Goal: Task Accomplishment & Management: Complete application form

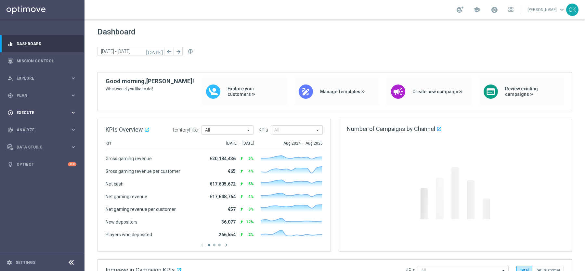
click at [22, 112] on span "Execute" at bounding box center [44, 113] width 54 height 4
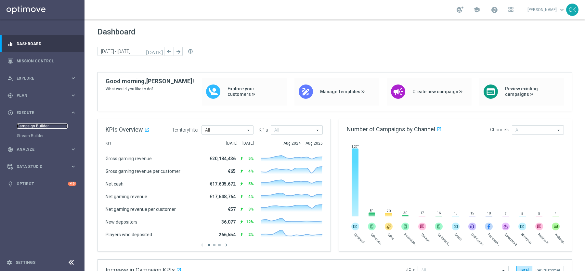
click at [26, 125] on link "Campaign Builder" at bounding box center [42, 126] width 51 height 5
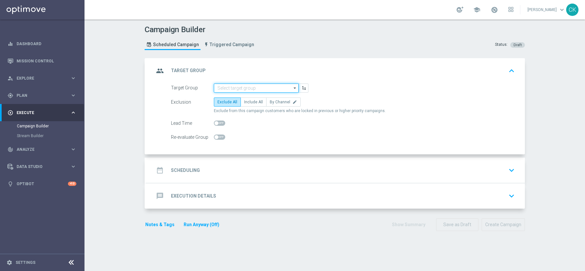
click at [243, 89] on input at bounding box center [256, 88] width 85 height 9
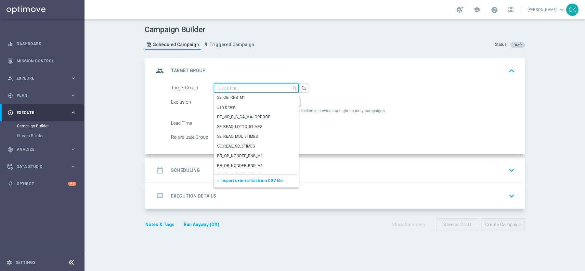
paste input "de_DE_TGT_VIP_EM_TAC_LT_ALL"
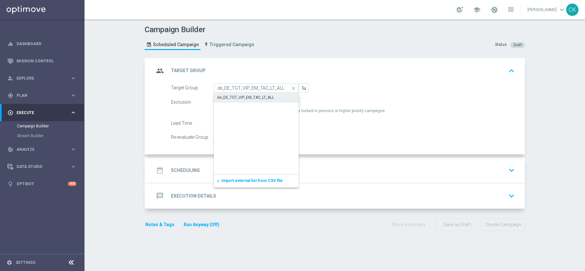
click at [243, 93] on div "de_DE_TGT_VIP_EM_TAC_LT_ALL" at bounding box center [256, 97] width 85 height 9
type input "de_DE_TGT_VIP_EM_TAC_LT_ALL"
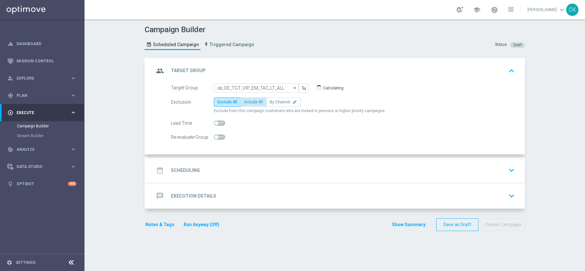
click at [252, 101] on span "Include All" at bounding box center [253, 102] width 19 height 5
click at [248, 101] on input "Include All" at bounding box center [246, 103] width 4 height 4
radio input "true"
click at [218, 123] on span at bounding box center [217, 123] width 4 height 4
click at [218, 123] on input "checkbox" at bounding box center [219, 123] width 11 height 5
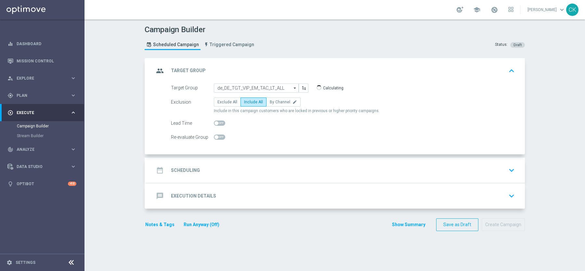
checkbox input "true"
click at [181, 167] on h2 "Scheduling" at bounding box center [185, 170] width 29 height 6
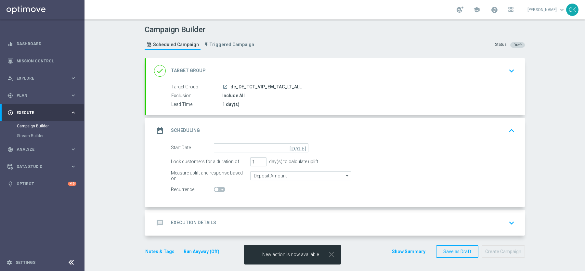
click at [303, 147] on icon "[DATE]" at bounding box center [299, 146] width 19 height 7
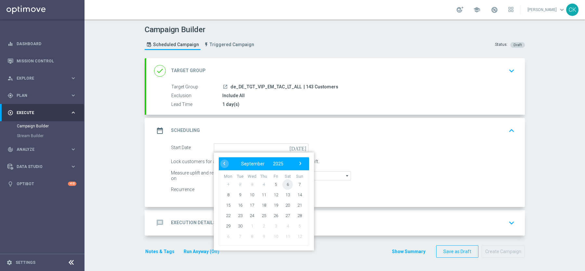
click at [288, 179] on span "6" at bounding box center [287, 184] width 10 height 10
type input "[DATE]"
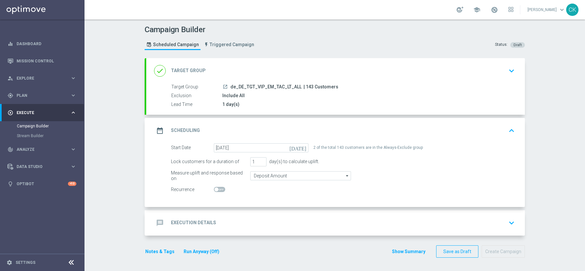
click at [189, 220] on h2 "Execution Details" at bounding box center [193, 223] width 45 height 6
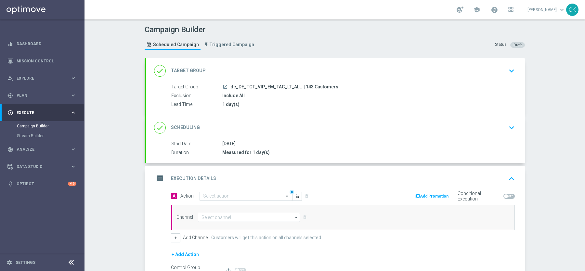
click at [220, 197] on input "text" at bounding box center [239, 197] width 72 height 6
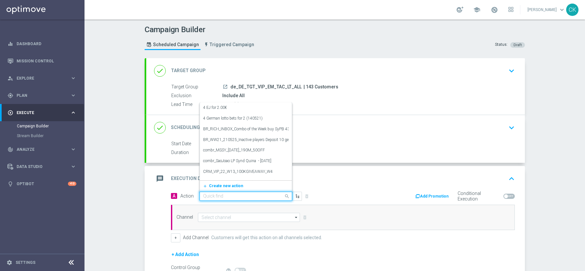
paste input "12 lines PB + free Syndicate PowerBall extraChance"
type input "12 lines PB + free Syndicate PowerBall extraChance"
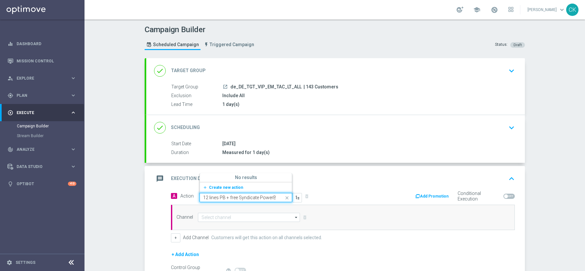
scroll to position [0, 29]
click at [207, 186] on icon "add_new" at bounding box center [206, 187] width 6 height 5
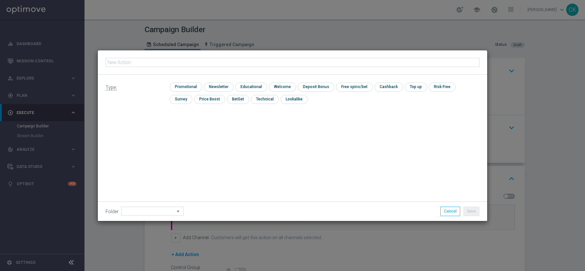
type input "12 lines PB + free Syndicate PowerBall extraChance"
click at [182, 86] on input "checkbox" at bounding box center [185, 87] width 31 height 9
checkbox input "true"
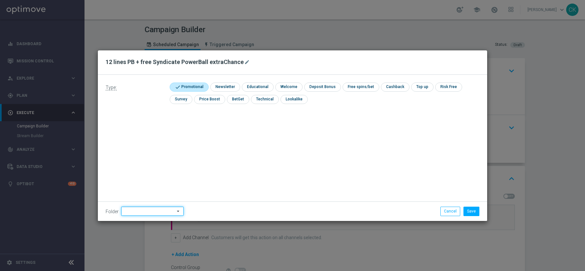
click at [136, 211] on input at bounding box center [152, 211] width 62 height 9
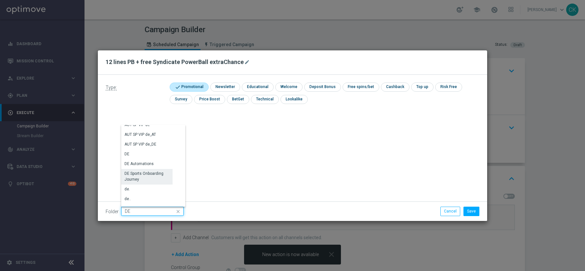
scroll to position [659, 0]
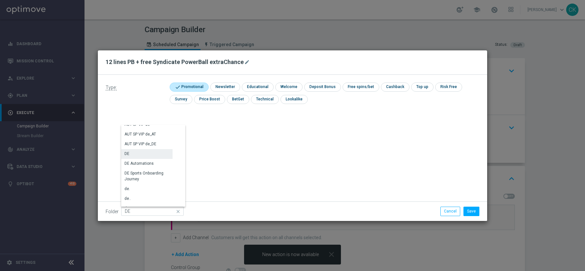
click at [152, 155] on div "DE" at bounding box center [146, 153] width 51 height 9
type input "DE"
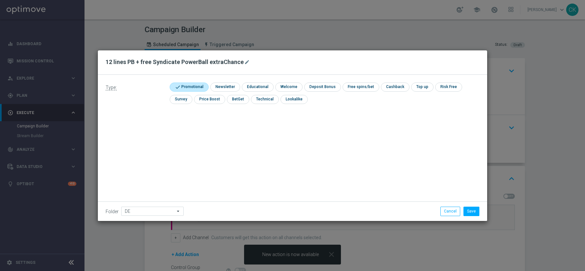
click at [213, 149] on div "Type: check Promotional check Newsletter check Educational check Welcome check …" at bounding box center [292, 148] width 389 height 146
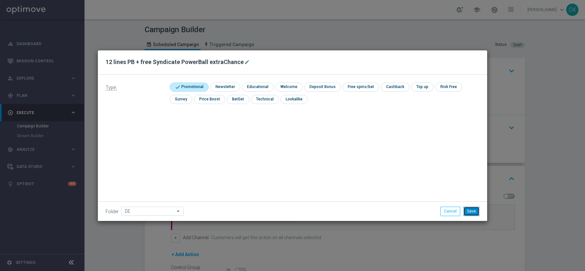
click at [471, 212] on button "Save" at bounding box center [472, 211] width 16 height 9
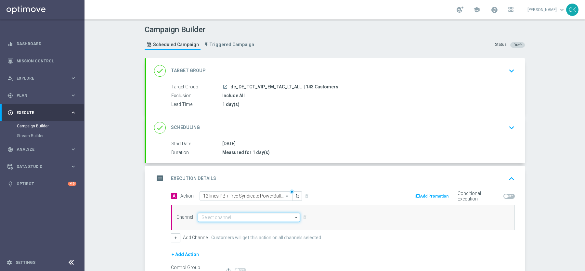
click at [218, 216] on input at bounding box center [249, 217] width 102 height 9
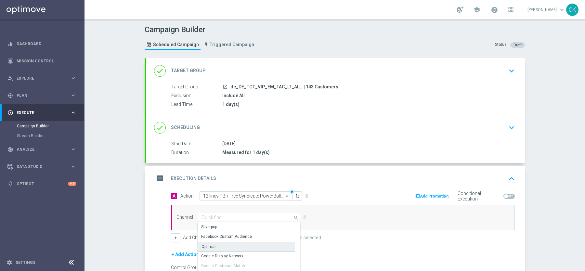
click at [216, 247] on div "Optimail" at bounding box center [246, 247] width 97 height 10
type input "Optimail"
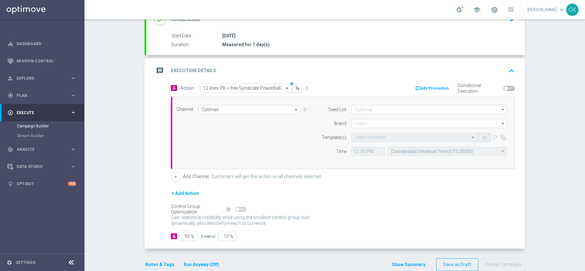
scroll to position [119, 0]
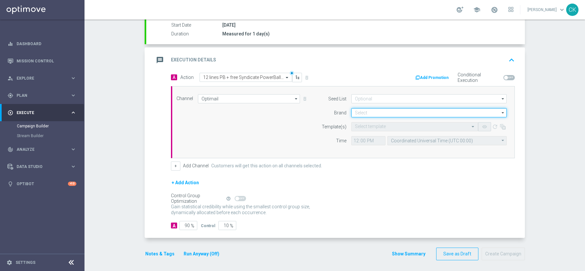
click at [377, 110] on input at bounding box center [428, 112] width 155 height 9
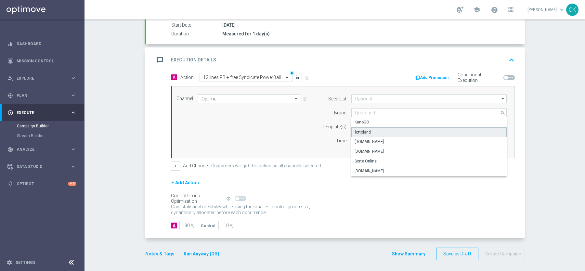
click at [375, 128] on div "lottoland" at bounding box center [429, 132] width 156 height 10
type input "lottoland"
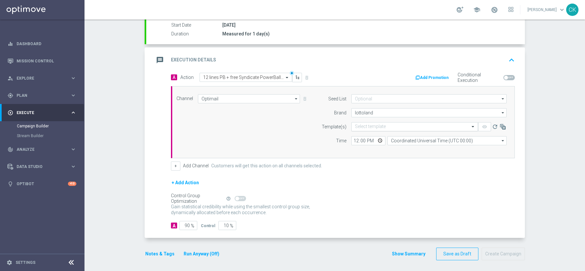
click at [368, 125] on input "text" at bounding box center [408, 127] width 107 height 6
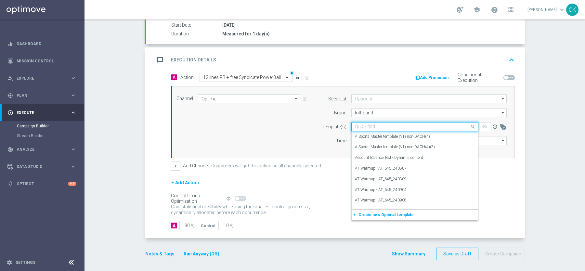
paste input "DE_REG__PB_250906__VIP_EMA_TAC_LT"
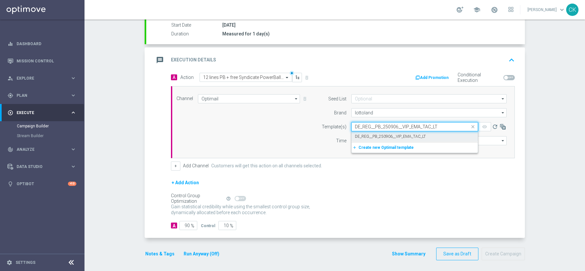
click at [361, 134] on label "DE_REG__PB_250906__VIP_EMA_TAC_LT" at bounding box center [390, 137] width 71 height 6
type input "DE_REG__PB_250906__VIP_EMA_TAC_LT"
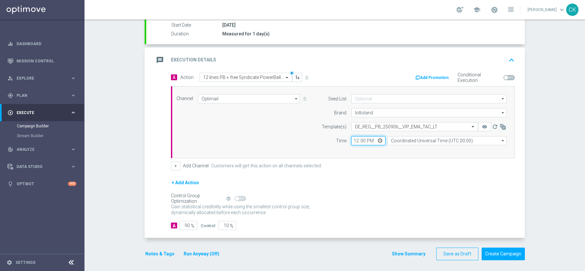
click at [355, 139] on input "12:00" at bounding box center [368, 140] width 34 height 9
type input "10:00"
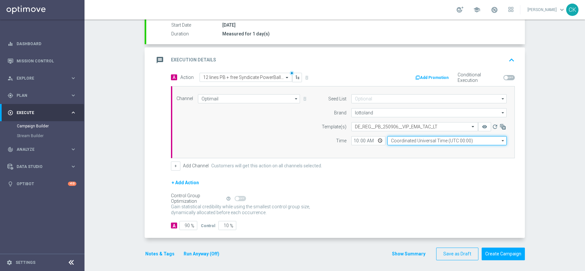
click at [429, 139] on input "Coordinated Universal Time (UTC 00:00)" at bounding box center [446, 140] width 119 height 9
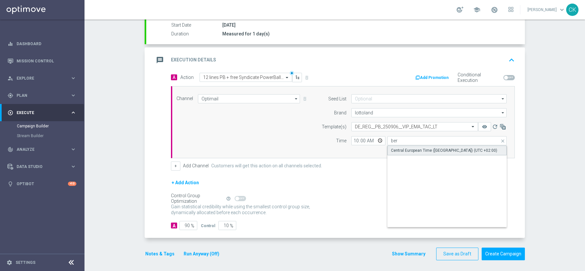
click at [414, 149] on div "Central European Time ([GEOGRAPHIC_DATA]) (UTC +02:00)" at bounding box center [444, 151] width 106 height 6
type input "Central European Time ([GEOGRAPHIC_DATA]) (UTC +02:00)"
click at [190, 223] on input "90" at bounding box center [188, 225] width 18 height 9
type input "9"
type input "91"
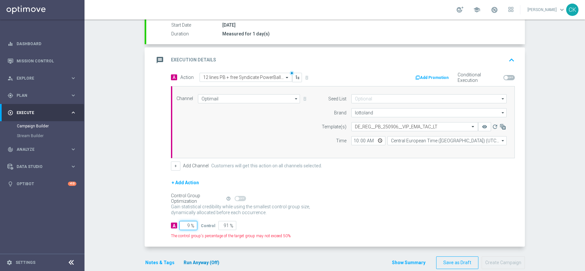
type input "95"
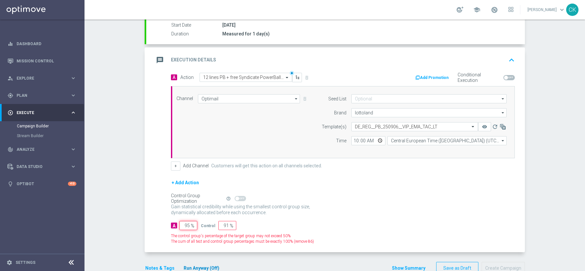
type input "5"
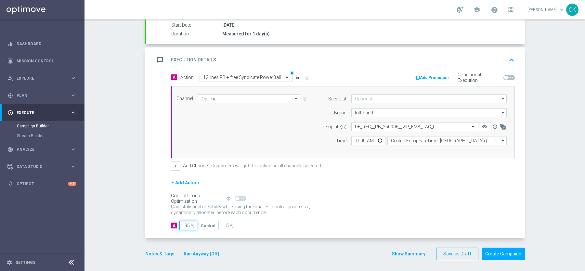
type input "95"
click at [211, 231] on div "A Action Select action 12 lines PB + free Syndicate PowerBall extraChance delet…" at bounding box center [335, 155] width 379 height 165
click at [150, 250] on button "Notes & Tags" at bounding box center [160, 254] width 31 height 8
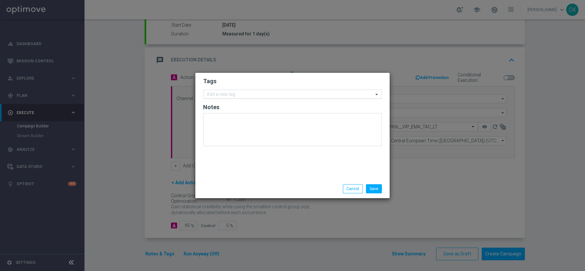
click at [238, 94] on input "text" at bounding box center [290, 95] width 167 height 6
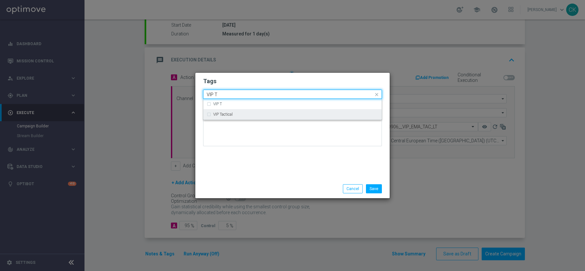
click at [240, 116] on div "VIP Tactical" at bounding box center [295, 114] width 165 height 4
type input "VIP T"
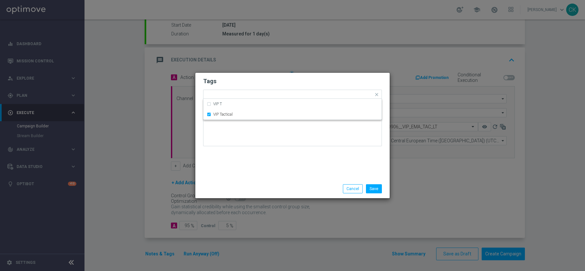
click at [239, 161] on div "Tags Quick find × VIP Tactical VIP T VIP Tactical Notes" at bounding box center [292, 126] width 194 height 107
click at [373, 188] on button "Save" at bounding box center [374, 188] width 16 height 9
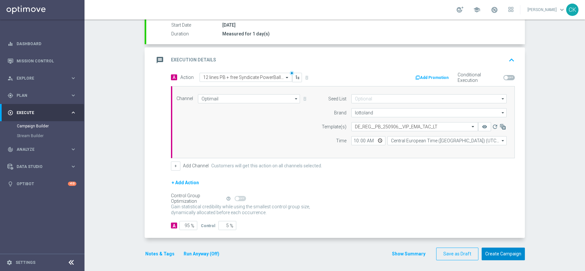
click at [511, 248] on button "Create Campaign" at bounding box center [503, 254] width 43 height 13
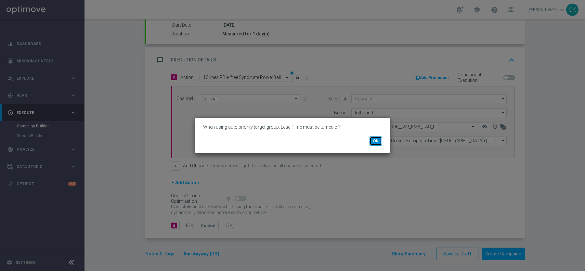
click at [381, 143] on button "OK" at bounding box center [376, 141] width 12 height 9
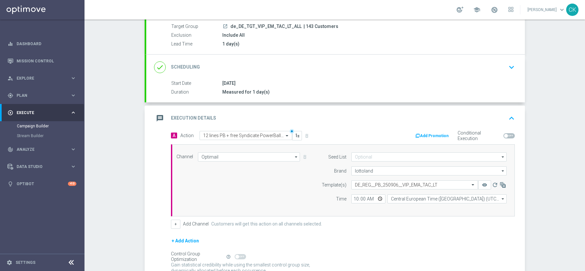
scroll to position [0, 0]
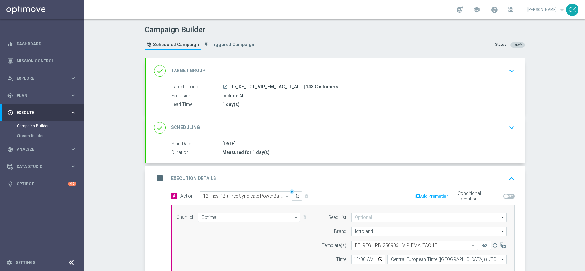
click at [220, 61] on div "done Target Group keyboard_arrow_down" at bounding box center [335, 70] width 379 height 25
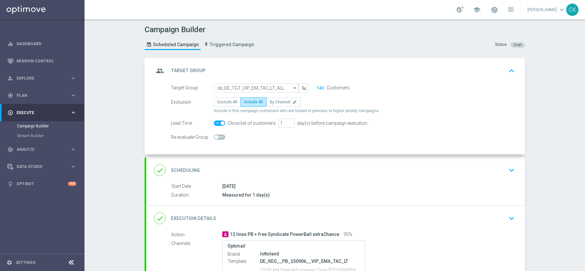
click at [222, 121] on span at bounding box center [223, 123] width 4 height 4
click at [222, 121] on input "checkbox" at bounding box center [219, 123] width 11 height 5
checkbox input "false"
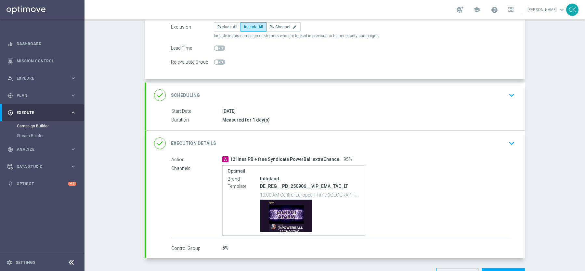
scroll to position [96, 0]
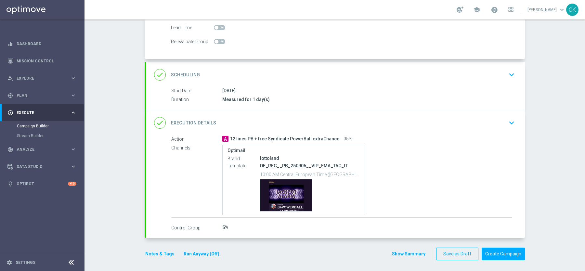
click at [210, 250] on button "Run Anyway (Off)" at bounding box center [201, 254] width 37 height 8
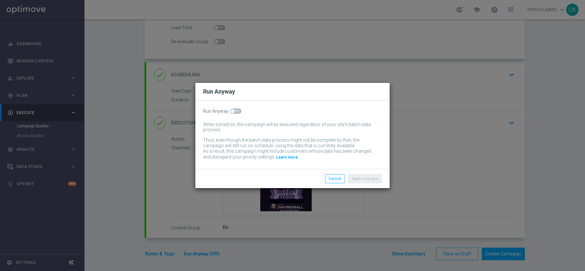
click at [232, 111] on span at bounding box center [233, 111] width 4 height 4
click at [232, 111] on input "checkbox" at bounding box center [235, 111] width 11 height 5
checkbox input "true"
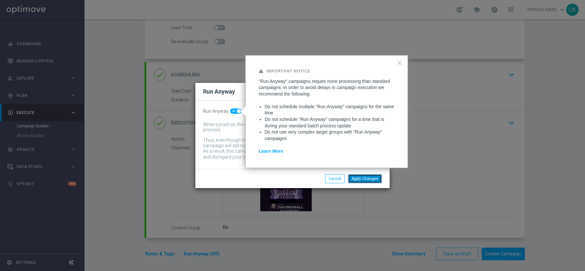
click at [365, 178] on button "Apply Changes" at bounding box center [365, 178] width 34 height 9
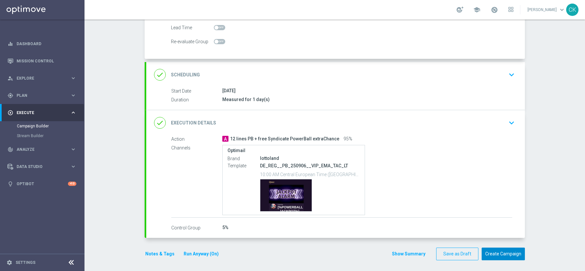
click at [507, 251] on button "Create Campaign" at bounding box center [503, 254] width 43 height 13
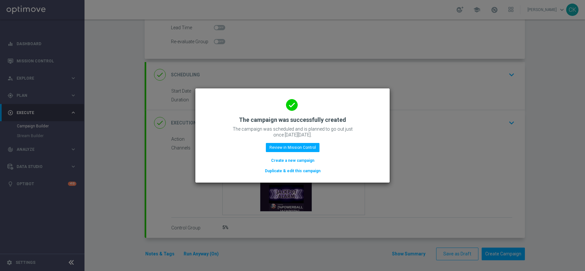
click at [288, 161] on button "Create a new campaign" at bounding box center [292, 160] width 45 height 7
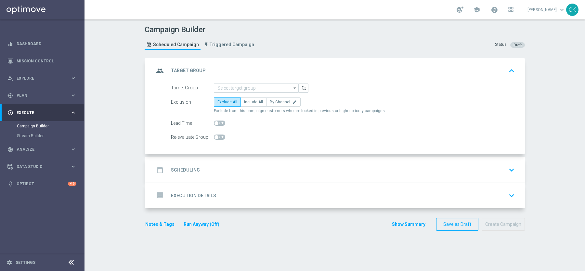
scroll to position [0, 0]
click at [261, 85] on input at bounding box center [256, 88] width 85 height 9
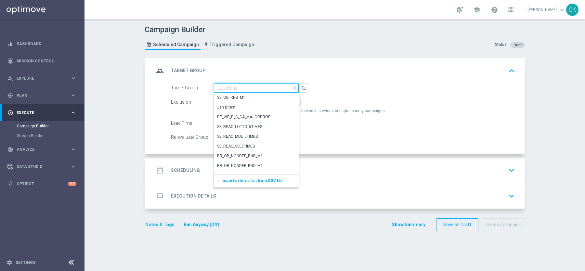
paste input "de_TGT_VIP_EM_TAC_LT_ALL"
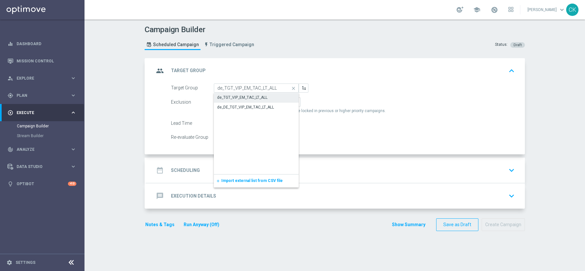
click at [253, 95] on div "de_TGT_VIP_EM_TAC_LT_ALL" at bounding box center [242, 98] width 50 height 6
type input "de_TGT_VIP_EM_TAC_LT_ALL"
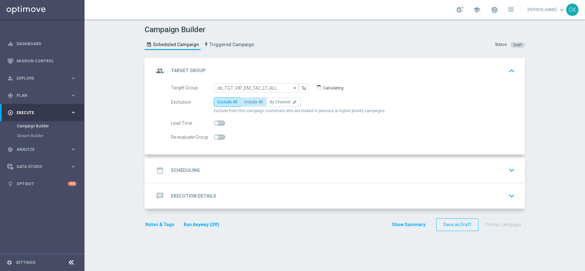
click at [248, 100] on span "Include All" at bounding box center [253, 102] width 19 height 5
click at [248, 101] on input "Include All" at bounding box center [246, 103] width 4 height 4
radio input "true"
click at [182, 169] on h2 "Scheduling" at bounding box center [185, 170] width 29 height 6
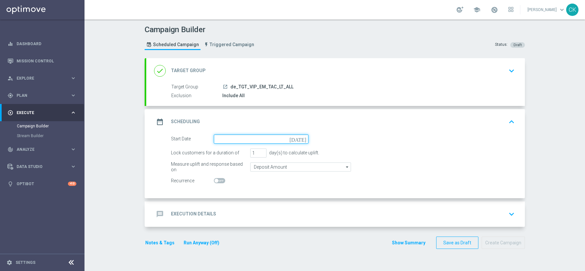
click at [250, 135] on input at bounding box center [261, 139] width 95 height 9
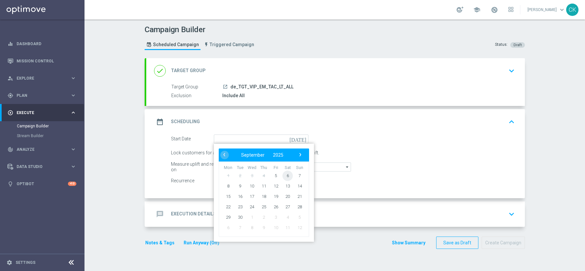
click at [288, 172] on span "6" at bounding box center [287, 175] width 10 height 10
type input "[DATE]"
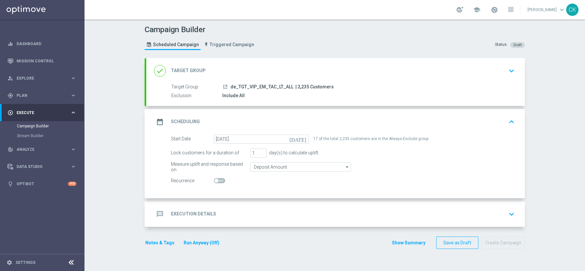
click at [186, 211] on h2 "Execution Details" at bounding box center [193, 214] width 45 height 6
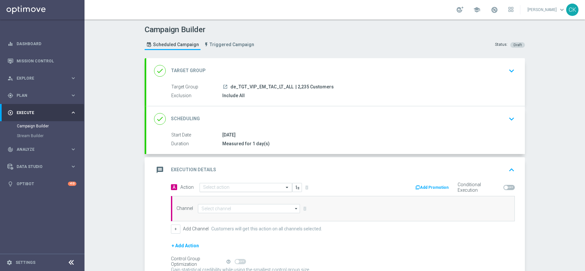
click at [220, 185] on input "text" at bounding box center [239, 188] width 72 height 6
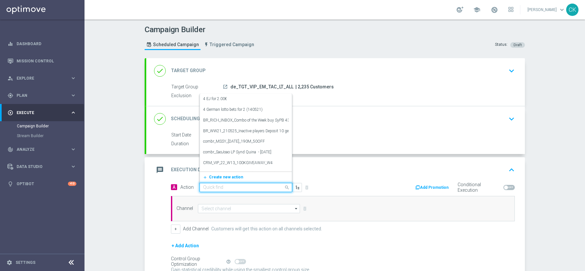
paste input "12 lines PB + free Syndicate PowerBall extraChance"
type input "12 lines PB + free Syndicate PowerBall extraChance"
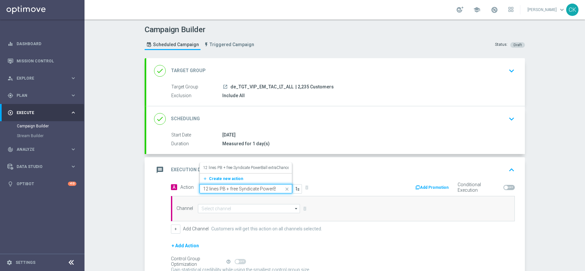
scroll to position [0, 29]
click at [228, 168] on label "12 lines PB + free Syndicate PowerBall extraChance" at bounding box center [246, 168] width 86 height 6
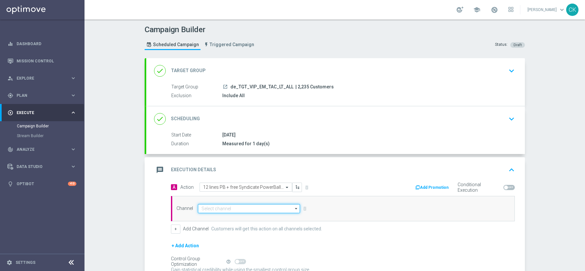
click at [221, 206] on input at bounding box center [249, 208] width 102 height 9
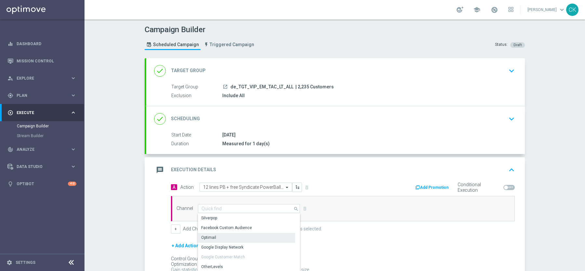
click at [220, 233] on div "Optimail" at bounding box center [246, 237] width 97 height 9
type input "Optimail"
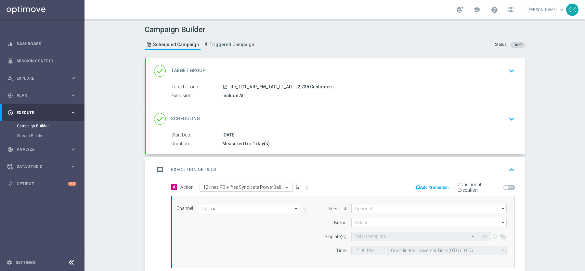
scroll to position [110, 0]
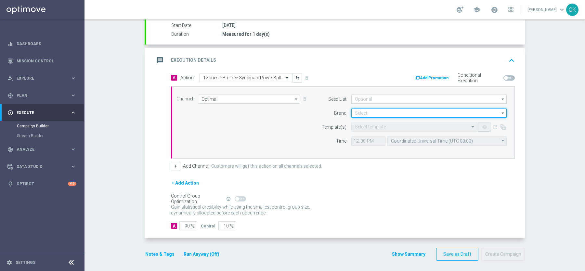
click at [387, 111] on input at bounding box center [428, 113] width 155 height 9
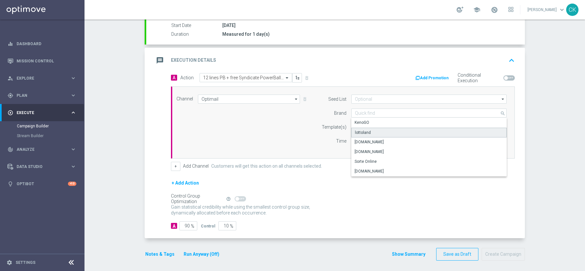
click at [386, 132] on div "lottoland" at bounding box center [429, 133] width 156 height 10
type input "lottoland"
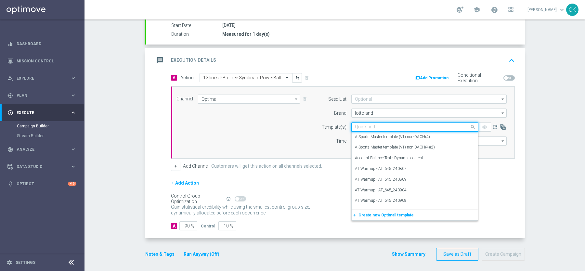
click at [372, 124] on input "text" at bounding box center [408, 127] width 107 height 6
paste input "DE_INT__PB_250906__VIP_EMA_TAC_LT"
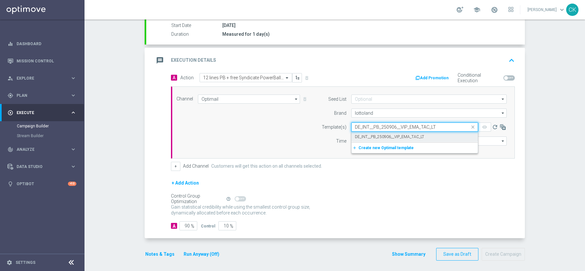
click at [368, 134] on label "DE_INT__PB_250906__VIP_EMA_TAC_LT" at bounding box center [389, 137] width 69 height 6
type input "DE_INT__PB_250906__VIP_EMA_TAC_LT"
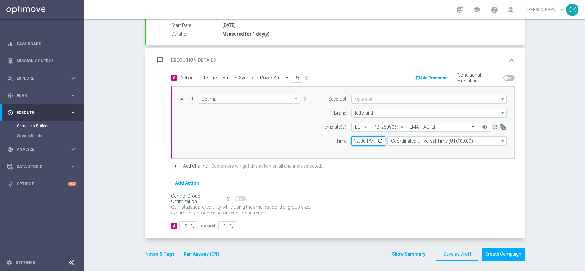
click at [355, 139] on input "12:00" at bounding box center [368, 141] width 34 height 9
type input "10:00"
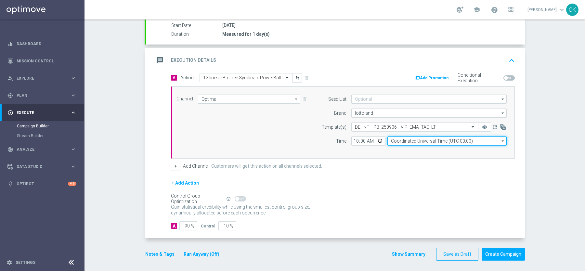
click at [420, 139] on input "Coordinated Universal Time (UTC 00:00)" at bounding box center [446, 141] width 119 height 9
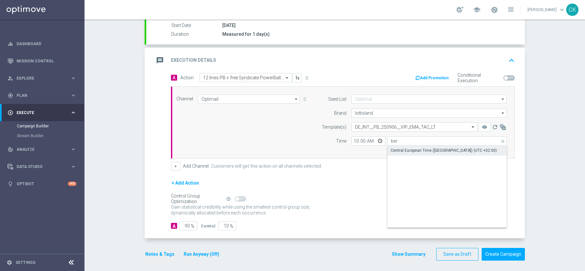
click at [416, 151] on div "Central European Time ([GEOGRAPHIC_DATA]) (UTC +02:00)" at bounding box center [444, 151] width 106 height 6
type input "Central European Time ([GEOGRAPHIC_DATA]) (UTC +02:00)"
click at [190, 222] on input "90" at bounding box center [188, 225] width 18 height 9
type input "9"
type input "91"
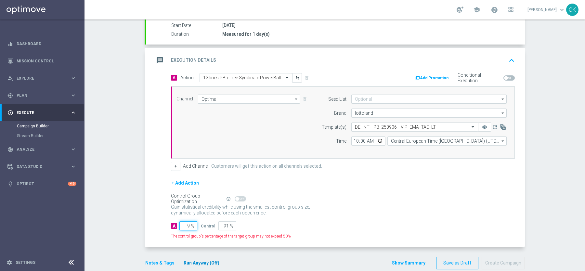
type input "95"
type input "5"
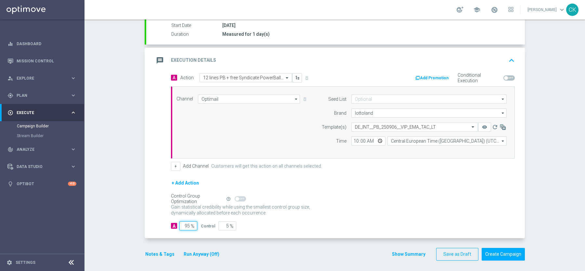
type input "95"
click at [162, 210] on div "A Action Select action 12 lines PB + free Syndicate PowerBall extraChance delet…" at bounding box center [335, 155] width 379 height 165
click at [150, 252] on button "Notes & Tags" at bounding box center [160, 254] width 31 height 8
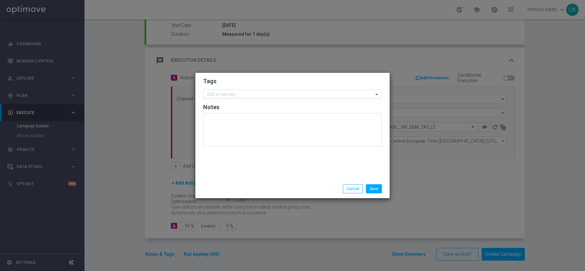
click at [241, 94] on input "text" at bounding box center [290, 95] width 167 height 6
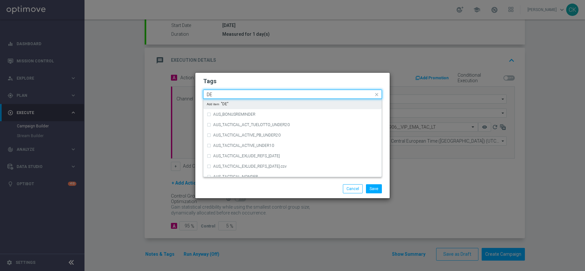
type input "D"
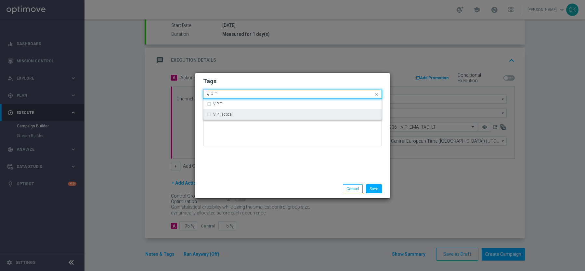
click at [245, 117] on div "VIP Tactical" at bounding box center [293, 114] width 172 height 10
type input "VIP T"
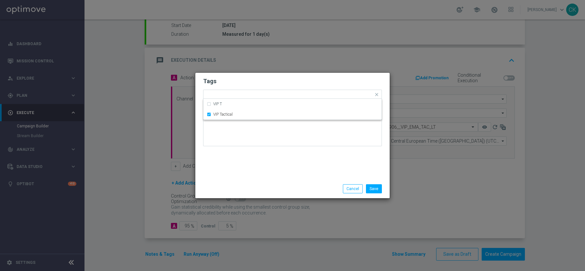
click at [244, 158] on div "Tags Quick find × VIP Tactical VIP T VIP Tactical Notes" at bounding box center [292, 126] width 194 height 107
click at [375, 187] on button "Save" at bounding box center [374, 188] width 16 height 9
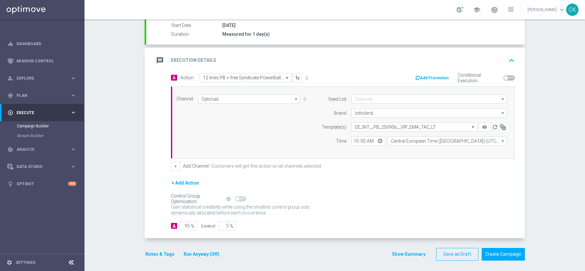
click at [208, 250] on button "Run Anyway (Off)" at bounding box center [201, 254] width 37 height 8
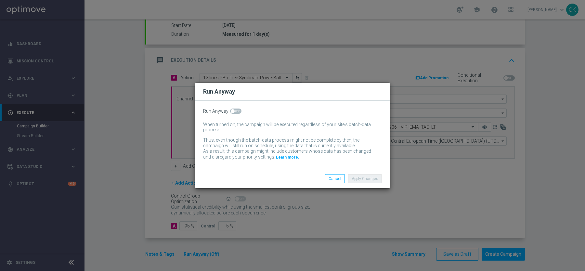
click at [232, 111] on span at bounding box center [233, 111] width 4 height 4
click at [232, 111] on input "checkbox" at bounding box center [235, 111] width 11 height 5
checkbox input "true"
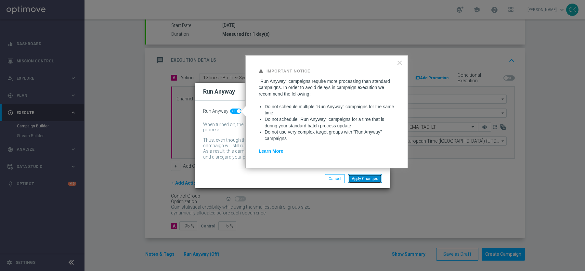
click at [363, 178] on button "Apply Changes" at bounding box center [365, 178] width 34 height 9
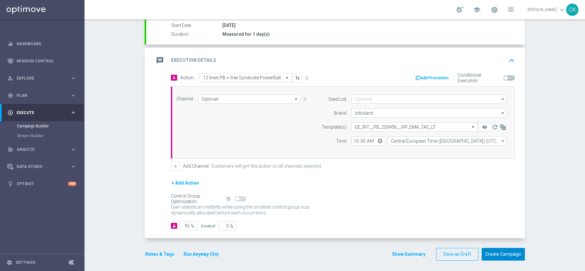
click at [511, 251] on button "Create Campaign" at bounding box center [503, 254] width 43 height 13
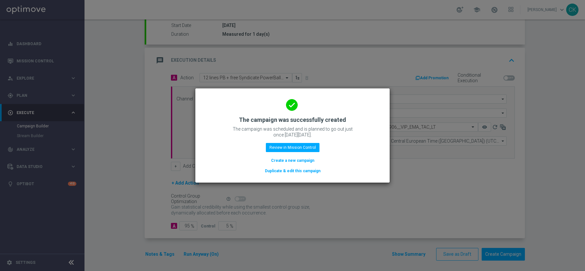
click at [281, 160] on button "Create a new campaign" at bounding box center [292, 160] width 45 height 7
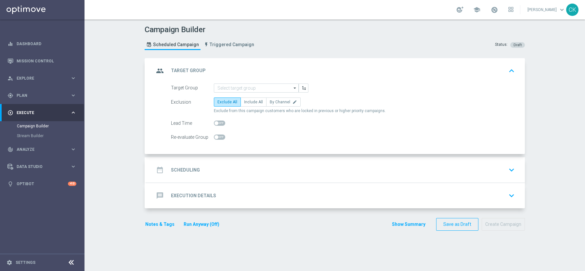
scroll to position [0, 0]
click at [19, 96] on span "Plan" at bounding box center [44, 96] width 54 height 4
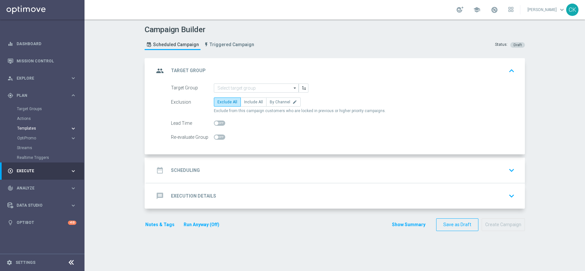
click at [27, 128] on span "Templates" at bounding box center [40, 128] width 46 height 4
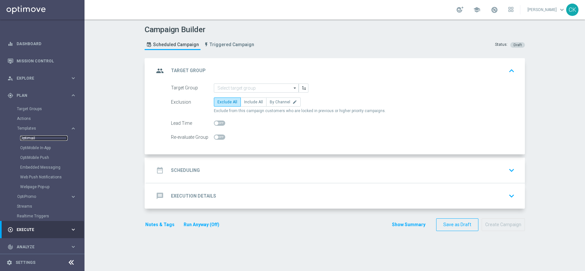
click at [33, 137] on link "Optimail" at bounding box center [43, 138] width 47 height 5
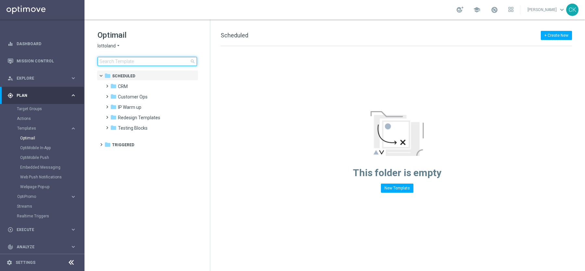
click at [154, 60] on input at bounding box center [147, 61] width 99 height 9
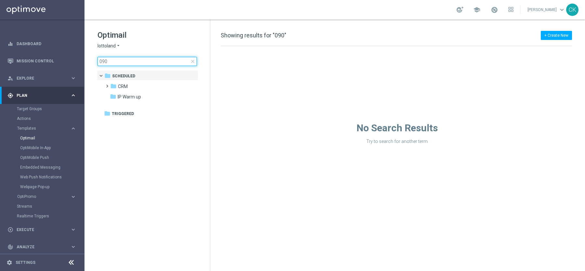
type input "0906"
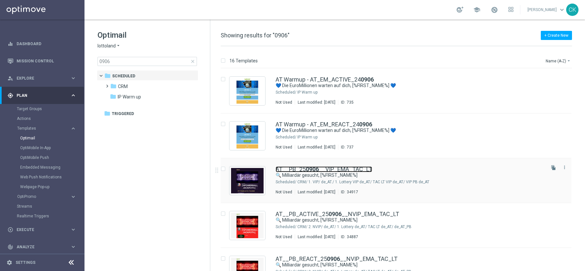
click at [313, 170] on b "0906" at bounding box center [312, 169] width 13 height 7
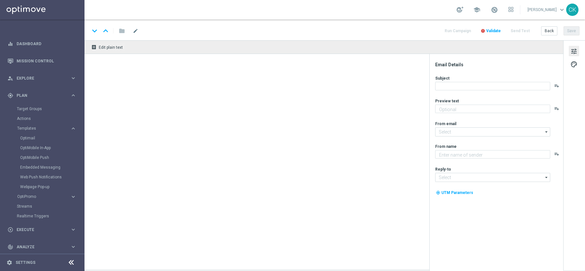
type textarea "20 % [DEMOGRAPHIC_DATA] auf deine Gewinnchancen."
type input "[EMAIL_ADDRESS][DOMAIN_NAME]"
type textarea "Millionaires' Club"
type input "[EMAIL_ADDRESS][DOMAIN_NAME]"
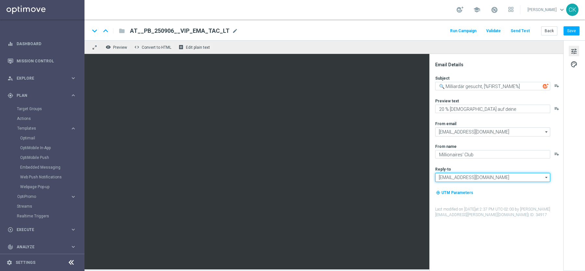
click at [489, 177] on input "[EMAIL_ADDRESS][DOMAIN_NAME]" at bounding box center [492, 177] width 115 height 9
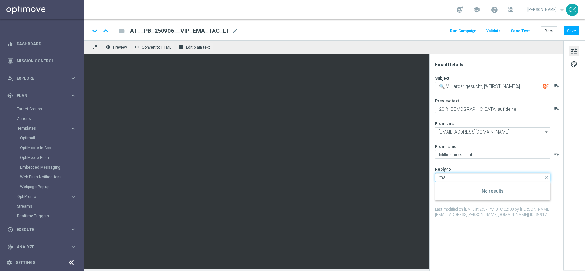
type input "m"
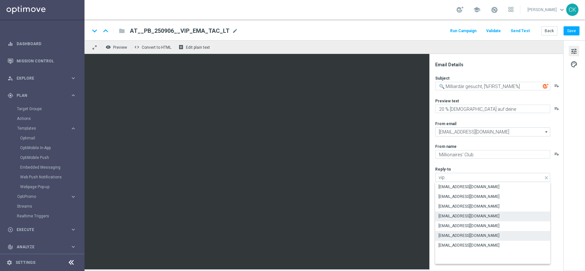
click at [470, 214] on div "[EMAIL_ADDRESS][DOMAIN_NAME]" at bounding box center [492, 216] width 115 height 9
type input "[EMAIL_ADDRESS][DOMAIN_NAME]"
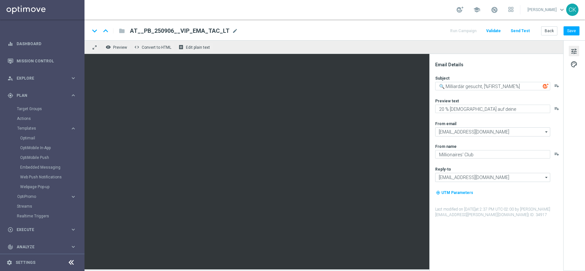
click at [465, 238] on div "Email Details Subject 🔍 Milliardär gesucht, [%FIRST_NAME%] playlist_add Preview…" at bounding box center [497, 166] width 129 height 209
click at [574, 29] on button "Save" at bounding box center [572, 30] width 16 height 9
click at [552, 30] on button "Back" at bounding box center [549, 30] width 16 height 9
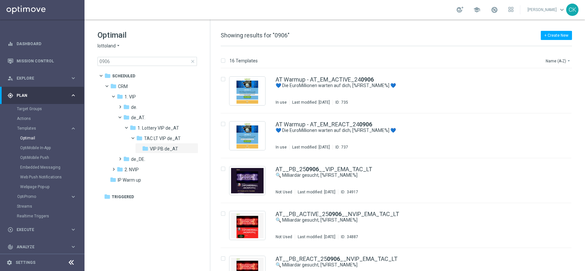
click at [192, 61] on span "close" at bounding box center [192, 61] width 5 height 5
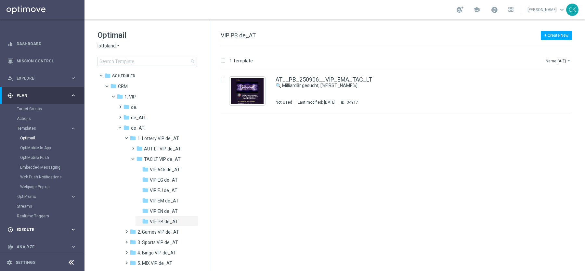
click at [29, 226] on div "play_circle_outline Execute keyboard_arrow_right" at bounding box center [42, 229] width 84 height 17
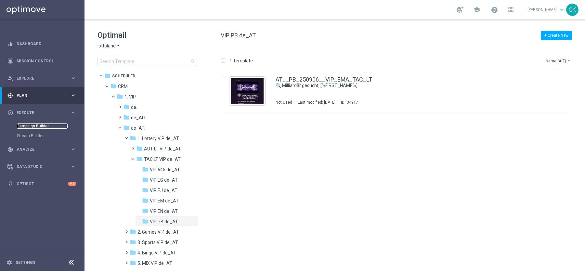
click at [33, 124] on link "Campaign Builder" at bounding box center [42, 126] width 51 height 5
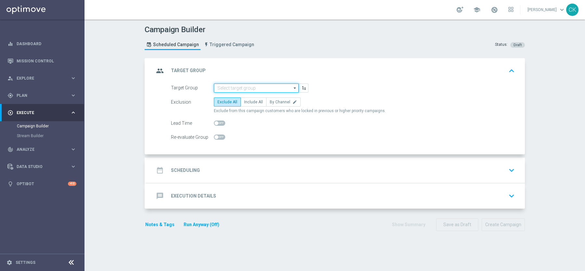
click at [257, 87] on input at bounding box center [256, 88] width 85 height 9
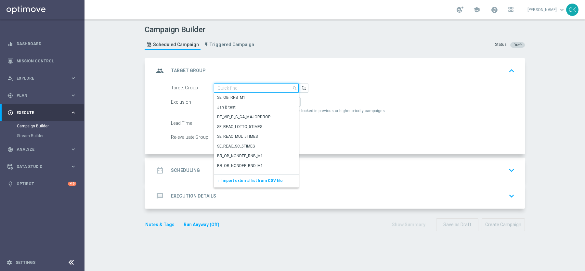
paste input "de_AT_TGT_VIP_EM_TAC_LT_ALL"
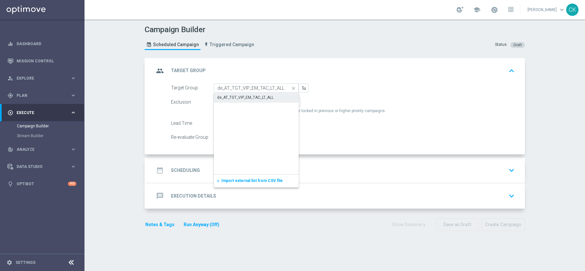
click at [252, 96] on div "de_AT_TGT_VIP_EM_TAC_LT_ALL" at bounding box center [245, 98] width 57 height 6
type input "de_AT_TGT_VIP_EM_TAC_LT_ALL"
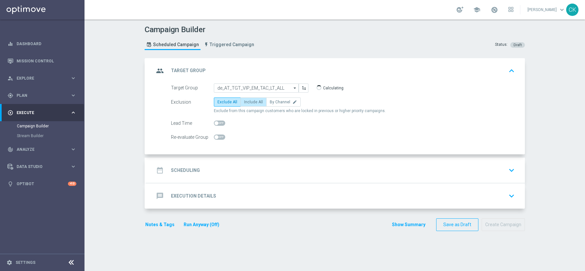
click at [251, 101] on span "Include All" at bounding box center [253, 102] width 19 height 5
click at [248, 101] on input "Include All" at bounding box center [246, 103] width 4 height 4
radio input "true"
click at [185, 168] on h2 "Scheduling" at bounding box center [185, 170] width 29 height 6
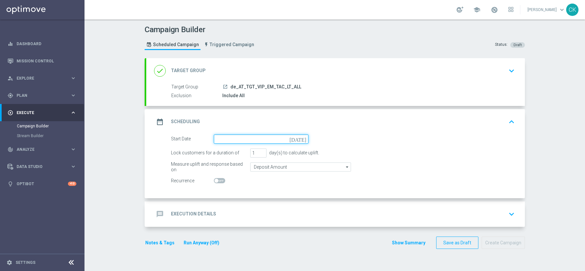
click at [228, 139] on input at bounding box center [261, 139] width 95 height 9
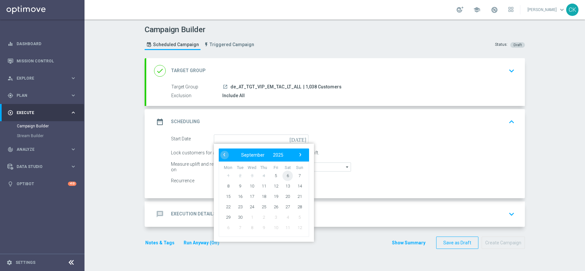
click at [287, 173] on span "6" at bounding box center [287, 175] width 10 height 10
type input "[DATE]"
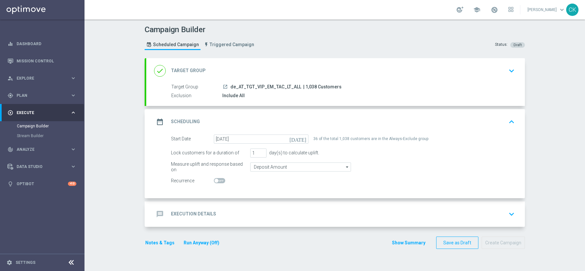
click at [185, 214] on h2 "Execution Details" at bounding box center [193, 214] width 45 height 6
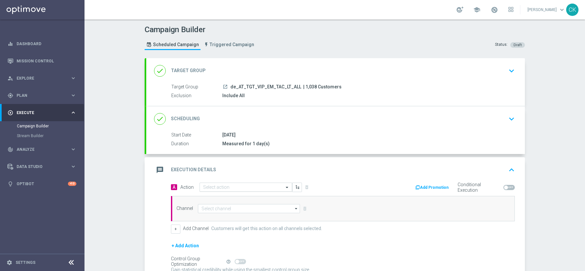
click at [243, 185] on input "text" at bounding box center [239, 188] width 72 height 6
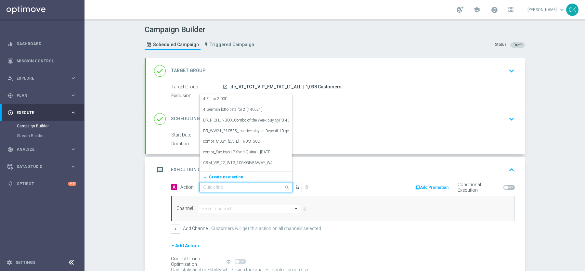
paste input "12 lines PB with 20% off"
type input "12 lines PB with 20% off"
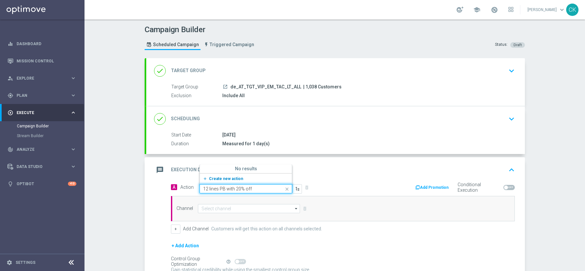
click at [216, 177] on span "Create new action" at bounding box center [226, 179] width 34 height 5
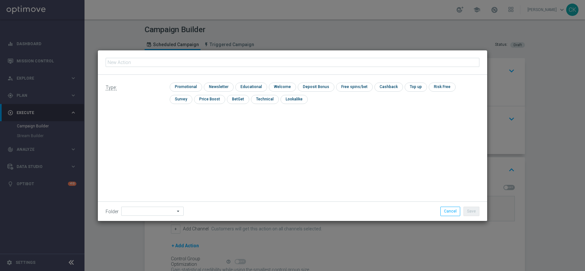
type input "12 lines PB with 20% off"
click at [182, 88] on input "checkbox" at bounding box center [185, 87] width 31 height 9
checkbox input "true"
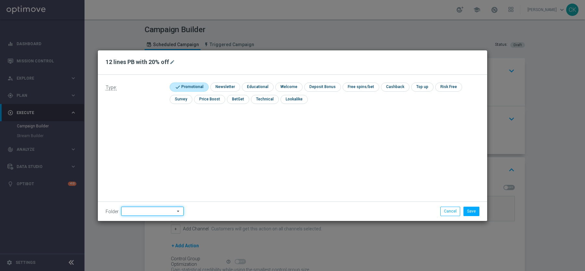
click at [146, 214] on input at bounding box center [152, 211] width 62 height 9
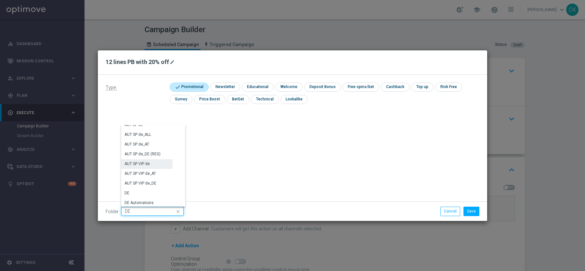
scroll to position [618, 0]
click at [142, 193] on div "DE" at bounding box center [146, 194] width 51 height 9
type input "DE"
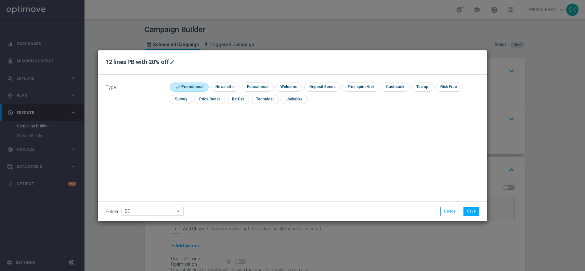
click at [197, 166] on div "Type: check Promotional check Newsletter check Educational check Welcome check …" at bounding box center [292, 148] width 389 height 146
click at [471, 211] on button "Save" at bounding box center [472, 211] width 16 height 9
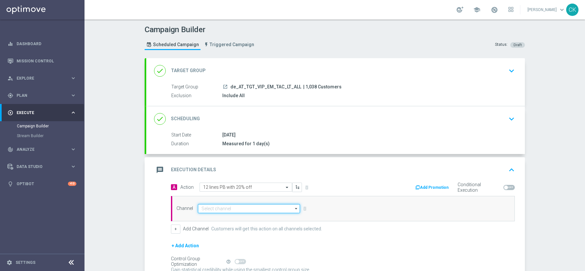
click at [229, 205] on input at bounding box center [249, 208] width 102 height 9
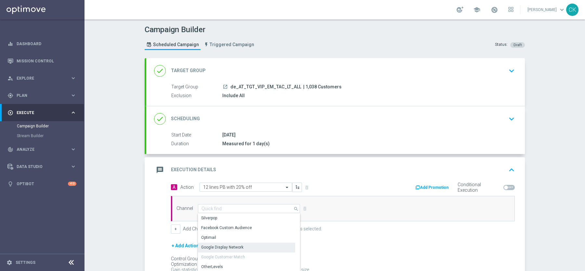
click at [227, 243] on div "Google Display Network" at bounding box center [246, 247] width 97 height 9
type input "Google Display Network"
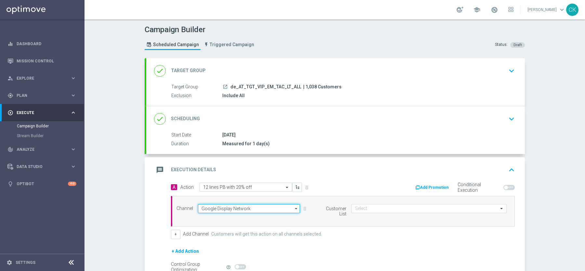
click at [259, 206] on input "Google Display Network" at bounding box center [249, 208] width 102 height 9
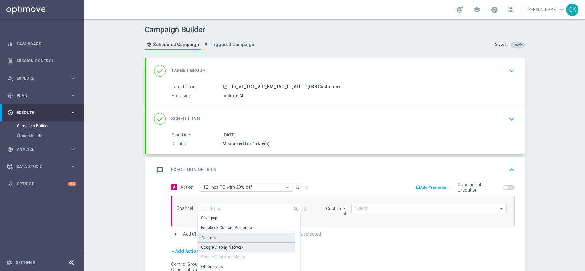
click at [234, 236] on div "Optimail" at bounding box center [246, 238] width 97 height 10
type input "Optimail"
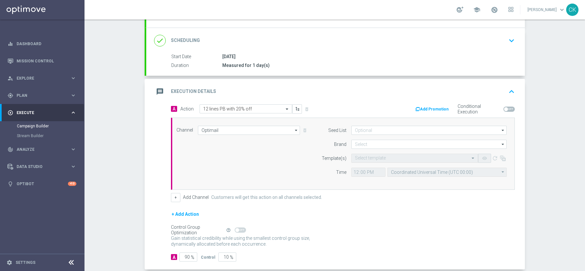
scroll to position [85, 0]
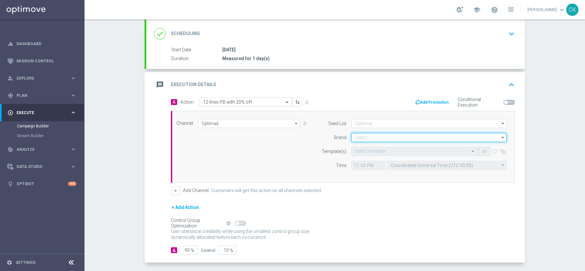
click at [387, 134] on input at bounding box center [428, 137] width 155 height 9
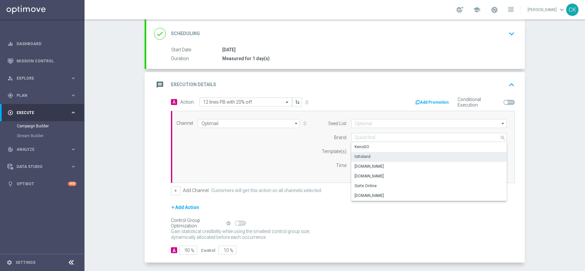
click at [385, 156] on div "lottoland" at bounding box center [429, 156] width 156 height 9
type input "lottoland"
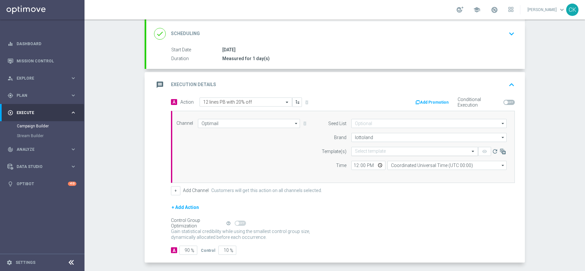
click at [370, 149] on input "text" at bounding box center [408, 152] width 107 height 6
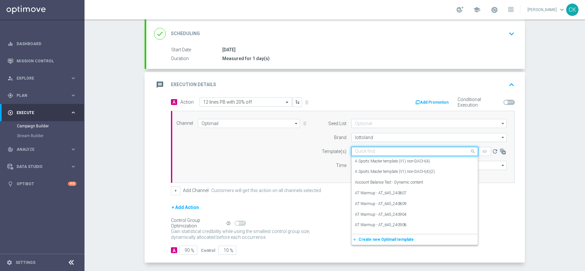
paste input "AT__PB_250906__VIP_EMA_TAC_LT"
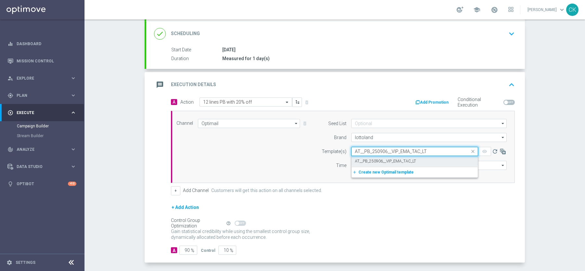
click at [368, 159] on label "AT__PB_250906__VIP_EMA_TAC_LT" at bounding box center [385, 162] width 61 height 6
type input "AT__PB_250906__VIP_EMA_TAC_LT"
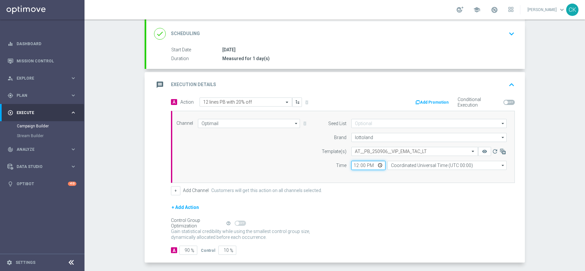
click at [355, 164] on input "12:00" at bounding box center [368, 165] width 34 height 9
type input "10:00"
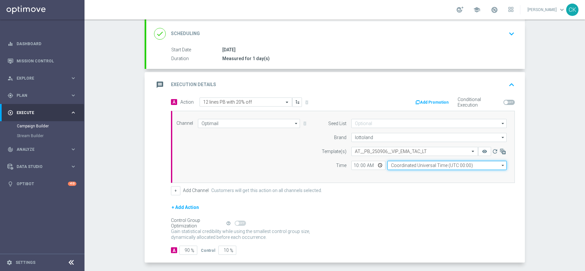
click at [443, 164] on input "Coordinated Universal Time (UTC 00:00)" at bounding box center [446, 165] width 119 height 9
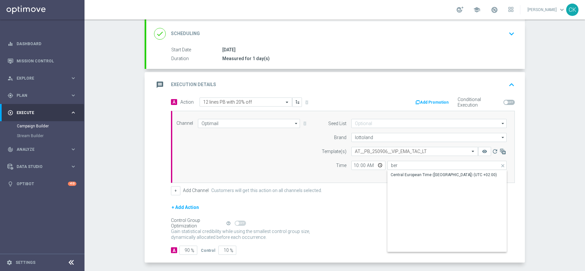
click at [422, 179] on div "Central European Time ([GEOGRAPHIC_DATA]) (UTC +02:00)" at bounding box center [446, 211] width 119 height 82
click at [416, 173] on div "Central European Time ([GEOGRAPHIC_DATA]) (UTC +02:00)" at bounding box center [444, 175] width 106 height 6
type input "Central European Time ([GEOGRAPHIC_DATA]) (UTC +02:00)"
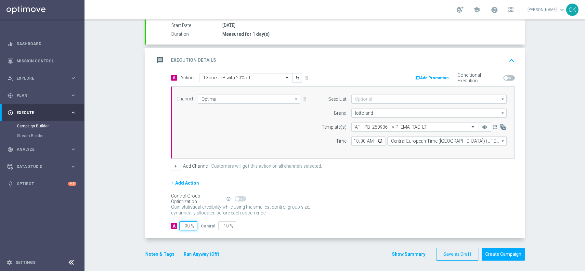
click at [190, 223] on input "90" at bounding box center [188, 225] width 18 height 9
type input "9"
type input "91"
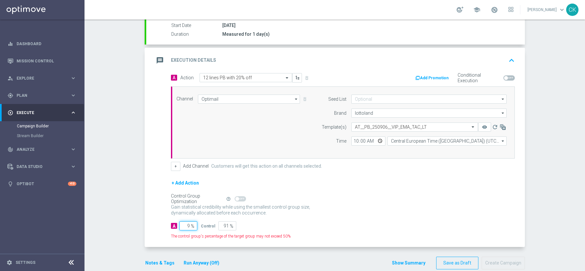
type input "95"
type input "5"
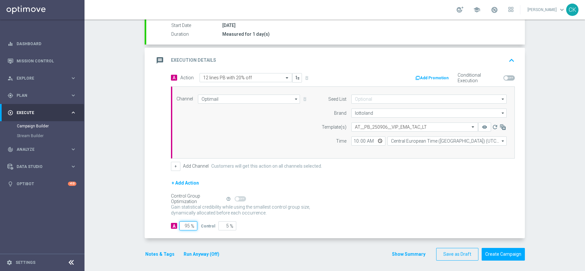
type input "95"
click at [157, 216] on div "A Action Select action 12 lines PB with 20% off delete_forever Add Promotion Co…" at bounding box center [335, 155] width 379 height 165
click at [151, 250] on button "Notes & Tags" at bounding box center [160, 254] width 31 height 8
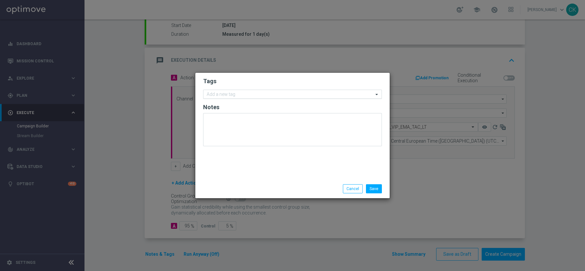
click at [250, 93] on input "text" at bounding box center [290, 95] width 167 height 6
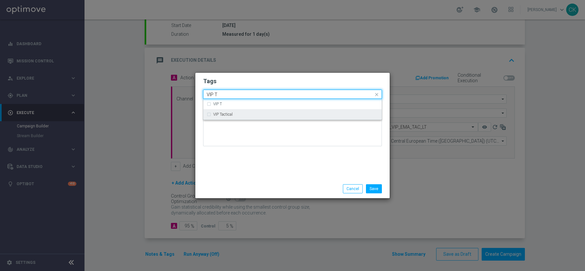
click at [246, 113] on div "VIP Tactical" at bounding box center [295, 114] width 165 height 4
type input "VIP T"
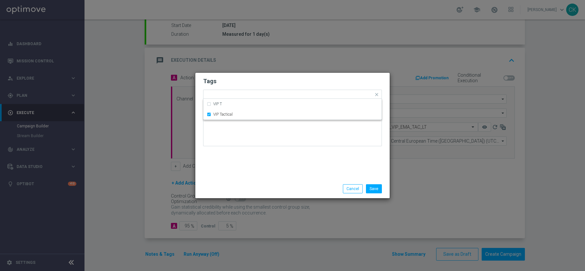
click at [248, 164] on div "Tags Quick find × VIP Tactical VIP T VIP Tactical Notes" at bounding box center [292, 126] width 194 height 107
click at [379, 187] on button "Save" at bounding box center [374, 188] width 16 height 9
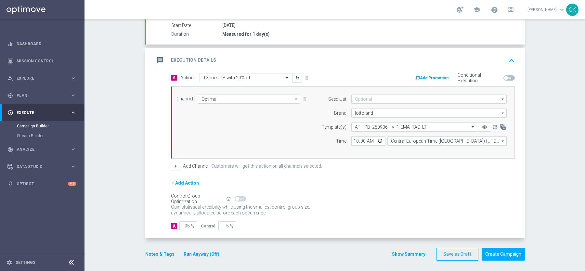
click at [205, 250] on button "Run Anyway (Off)" at bounding box center [201, 254] width 37 height 8
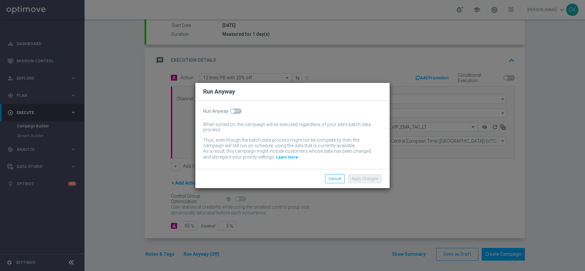
click at [233, 109] on label at bounding box center [235, 111] width 11 height 5
click at [233, 109] on input "checkbox" at bounding box center [235, 111] width 11 height 5
checkbox input "true"
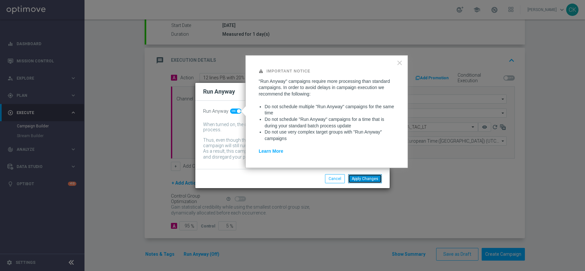
click at [364, 174] on button "Apply Changes" at bounding box center [365, 178] width 34 height 9
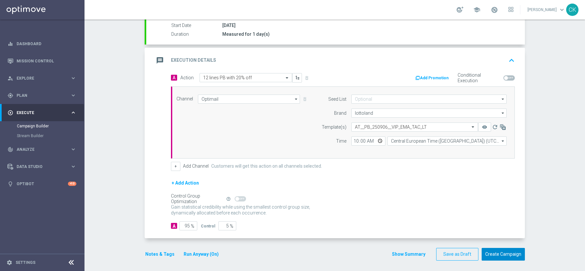
click at [501, 252] on button "Create Campaign" at bounding box center [503, 254] width 43 height 13
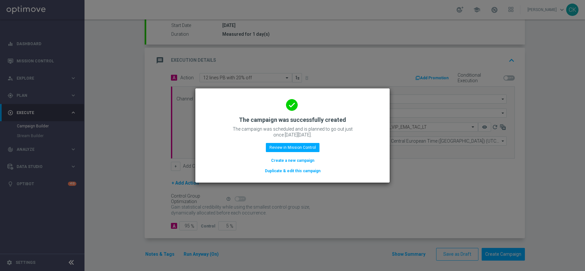
click at [294, 159] on button "Create a new campaign" at bounding box center [292, 160] width 45 height 7
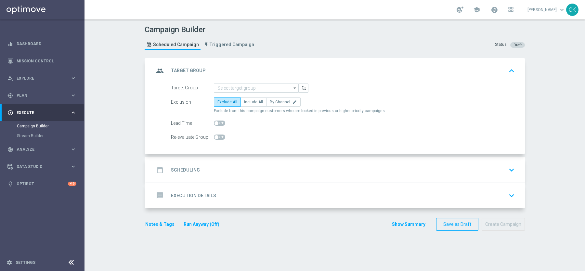
scroll to position [0, 0]
